Goal: Contribute content

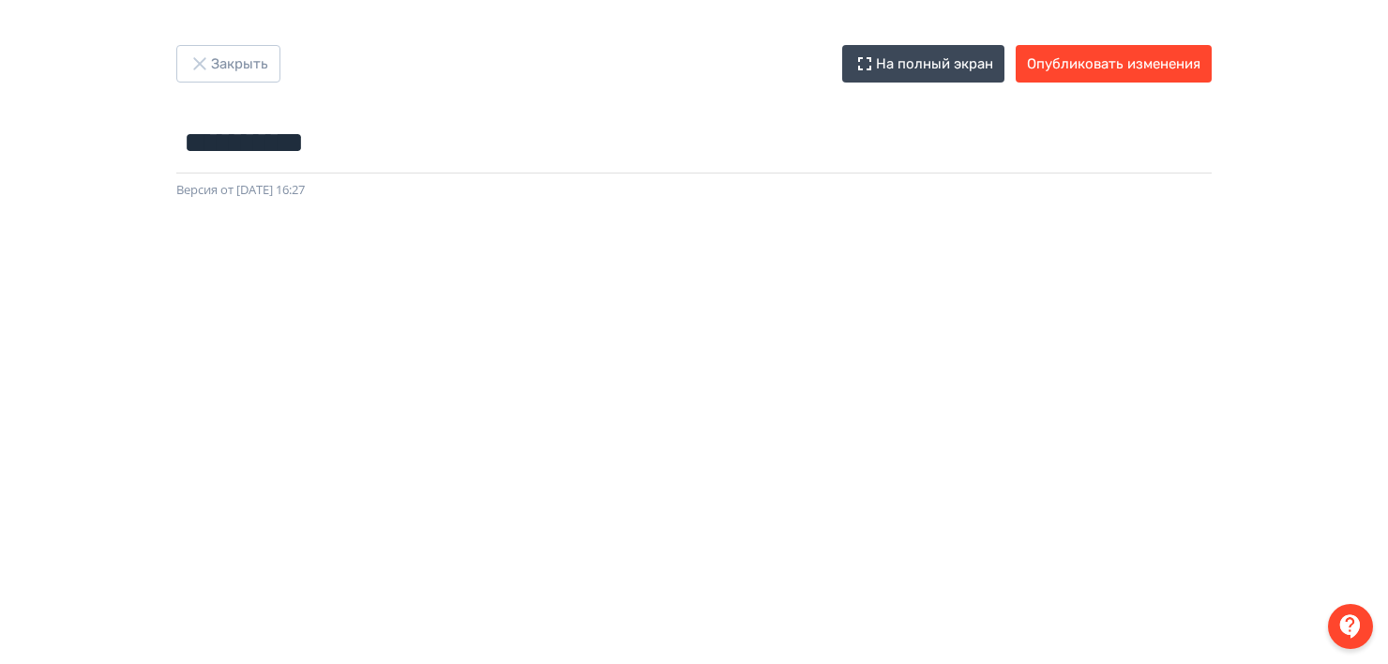
scroll to position [416, 4]
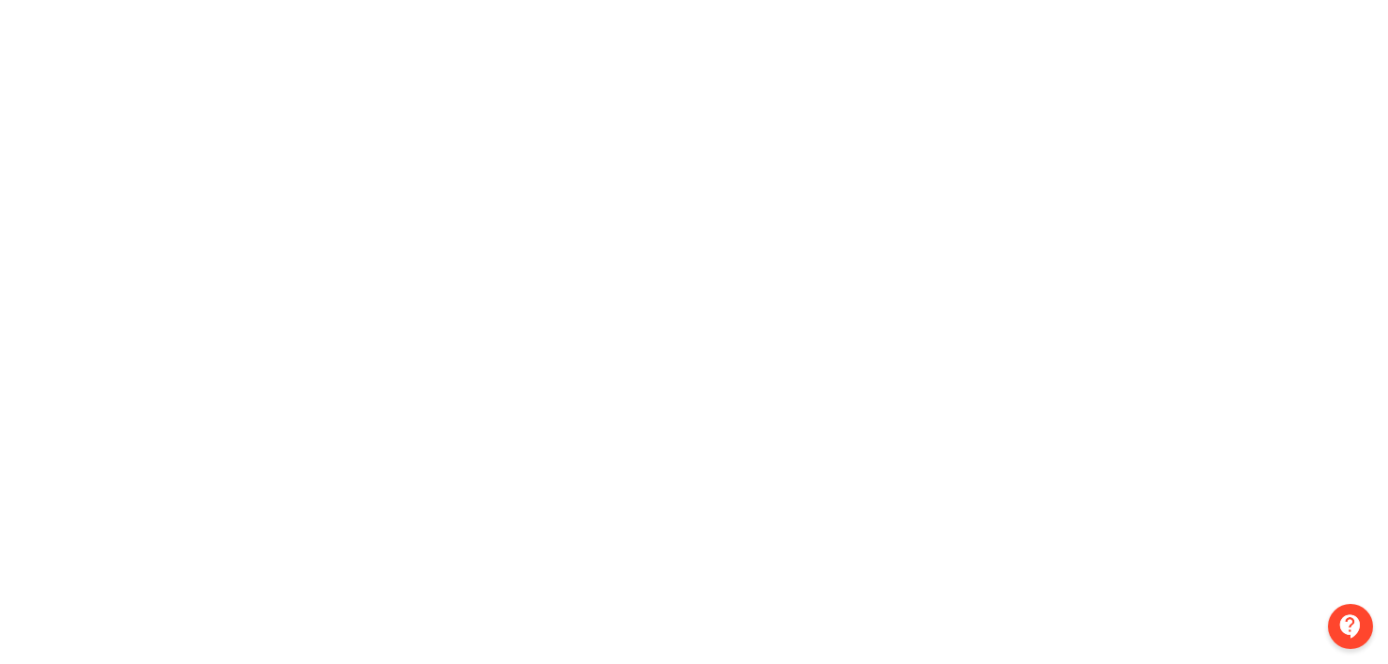
click at [34, 354] on div at bounding box center [694, 205] width 1388 height 844
click at [36, 461] on div at bounding box center [694, 205] width 1388 height 844
click at [21, 430] on div at bounding box center [694, 205] width 1388 height 844
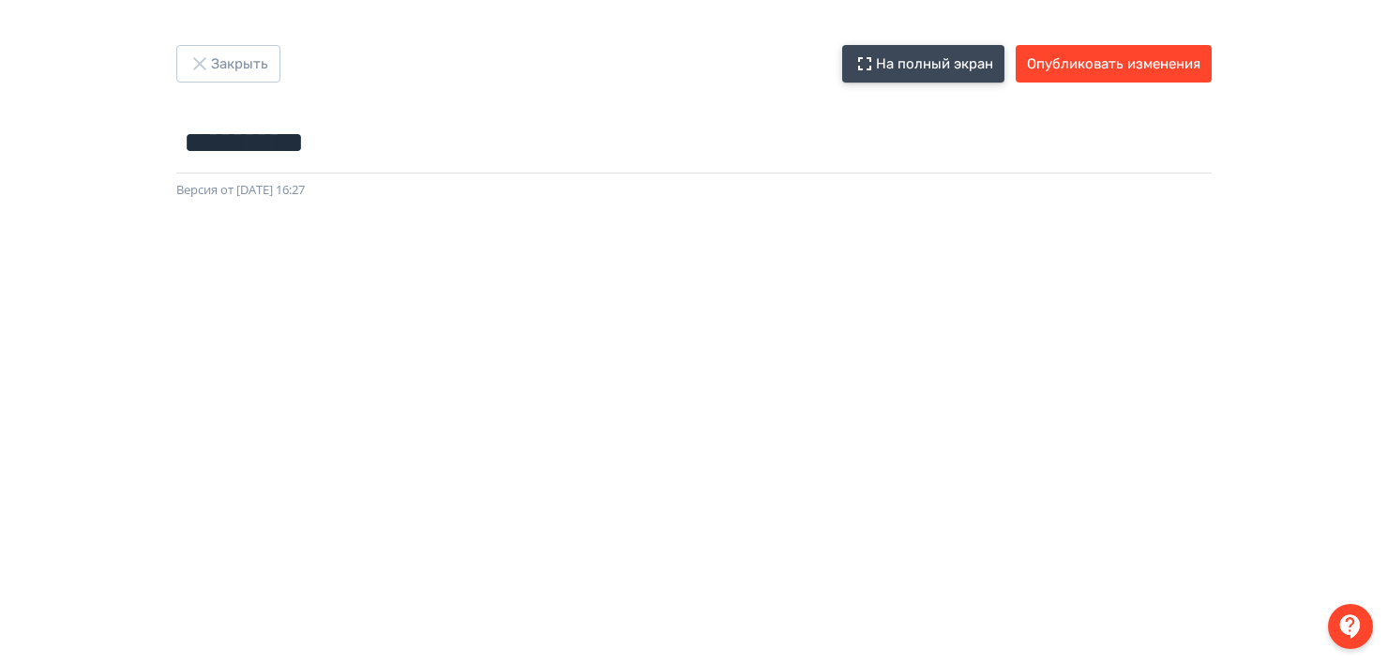
click at [938, 56] on button "На полный экран" at bounding box center [923, 64] width 162 height 38
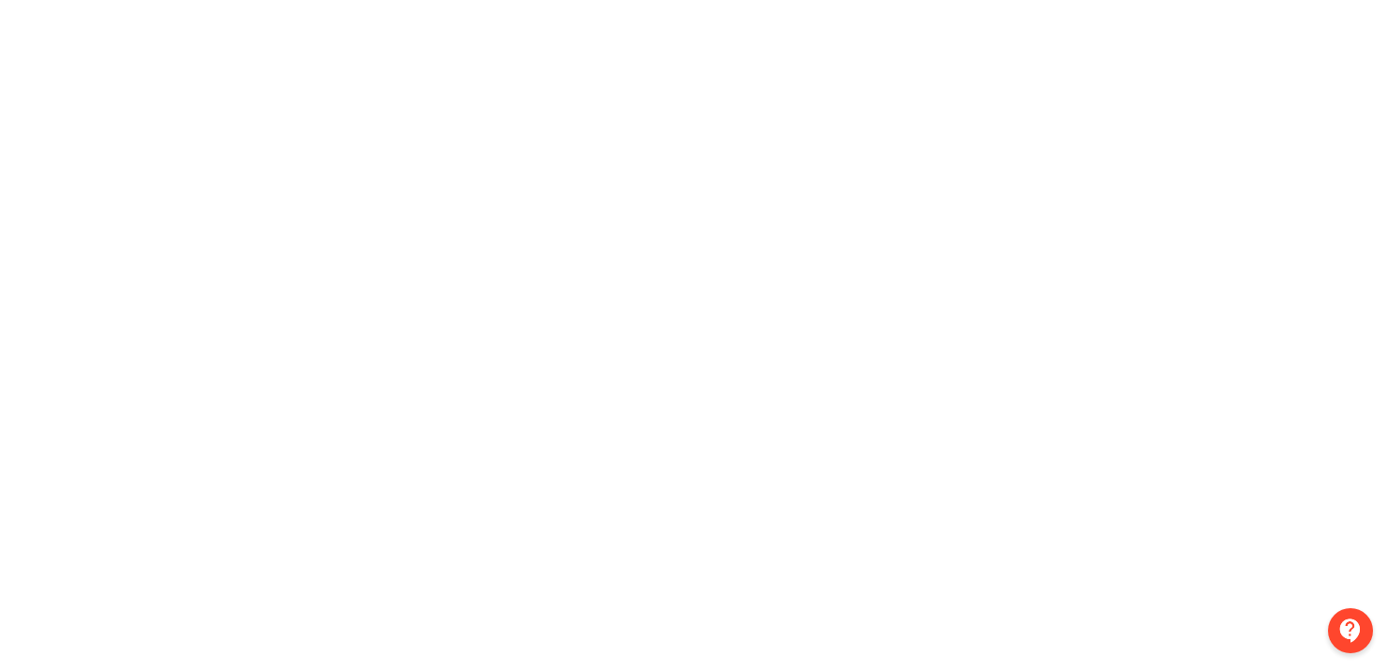
scroll to position [0, 0]
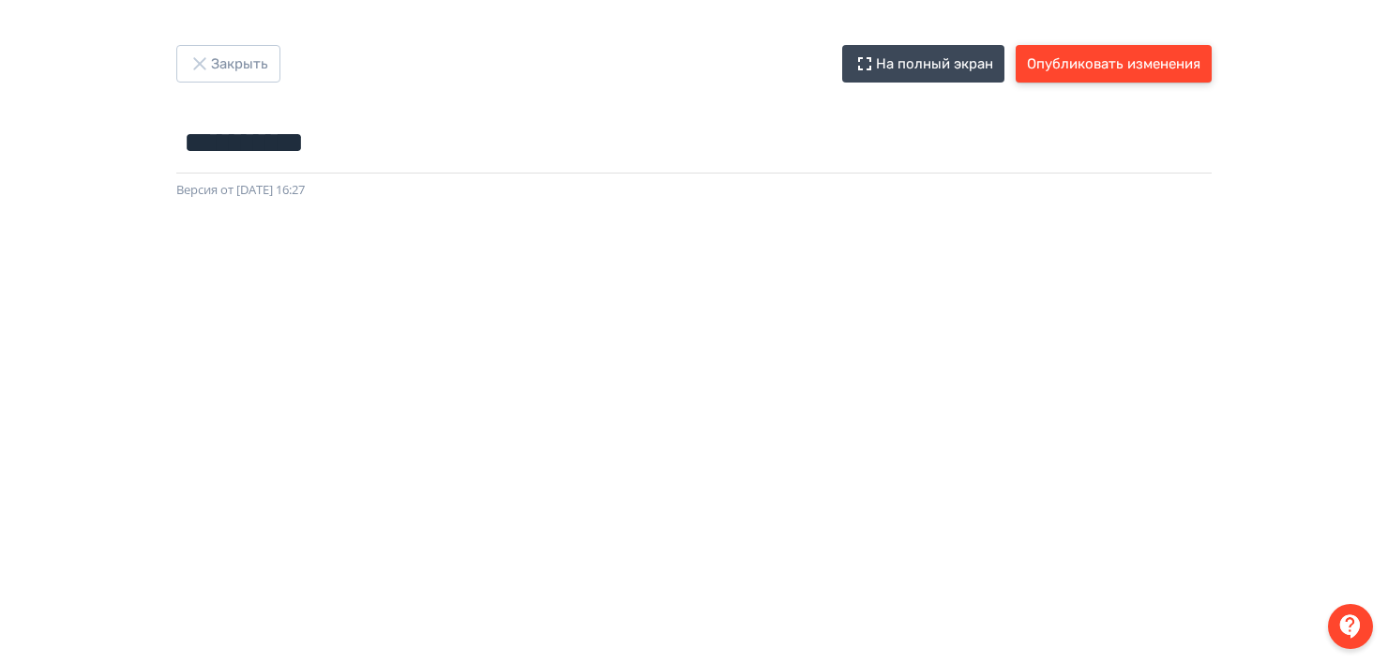
click at [1096, 47] on button "Опубликовать изменения" at bounding box center [1114, 64] width 196 height 38
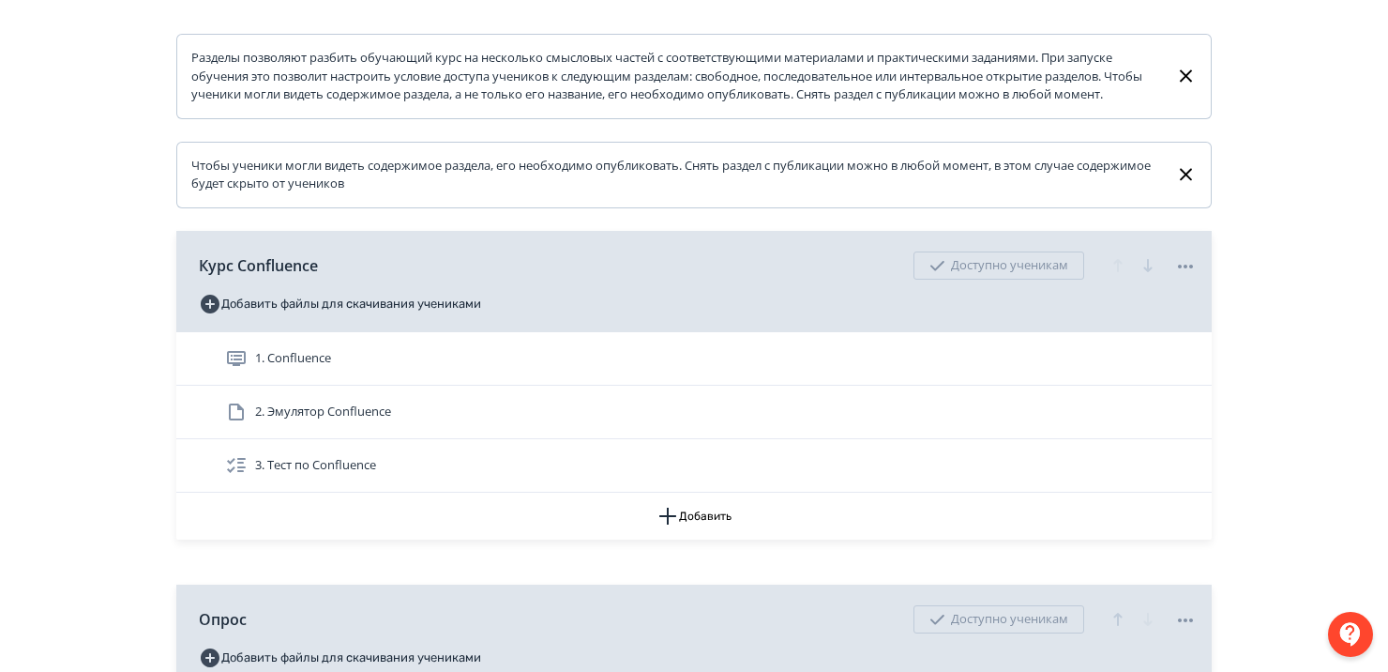
scroll to position [368, 0]
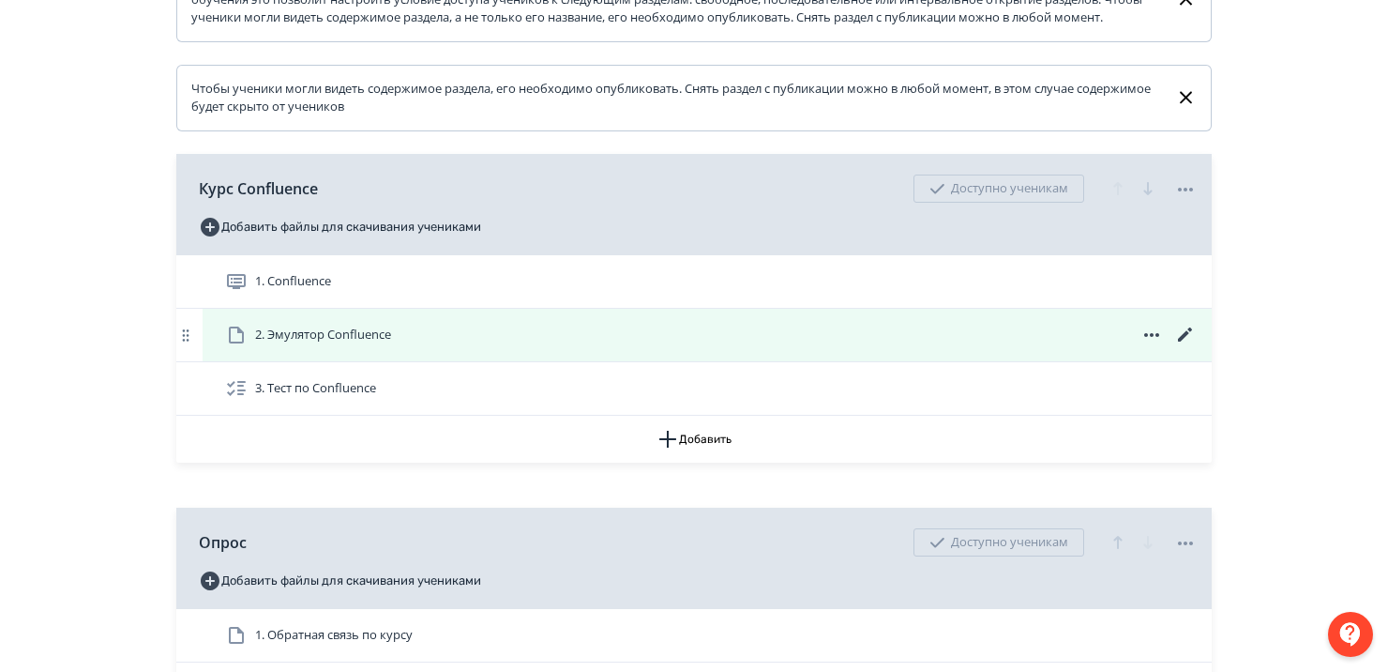
click at [397, 338] on div "2. Эмулятор Confluence" at bounding box center [707, 335] width 1009 height 53
